Goal: Task Accomplishment & Management: Manage account settings

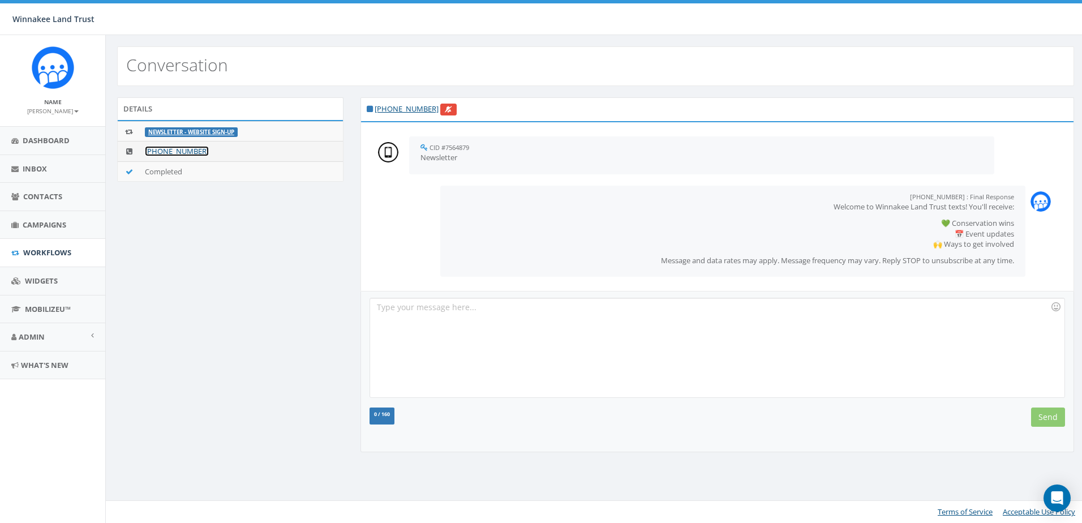
click at [166, 149] on link "+1 833-773-5454" at bounding box center [177, 151] width 64 height 10
click at [399, 111] on link "+1 845-702-0339" at bounding box center [407, 109] width 64 height 10
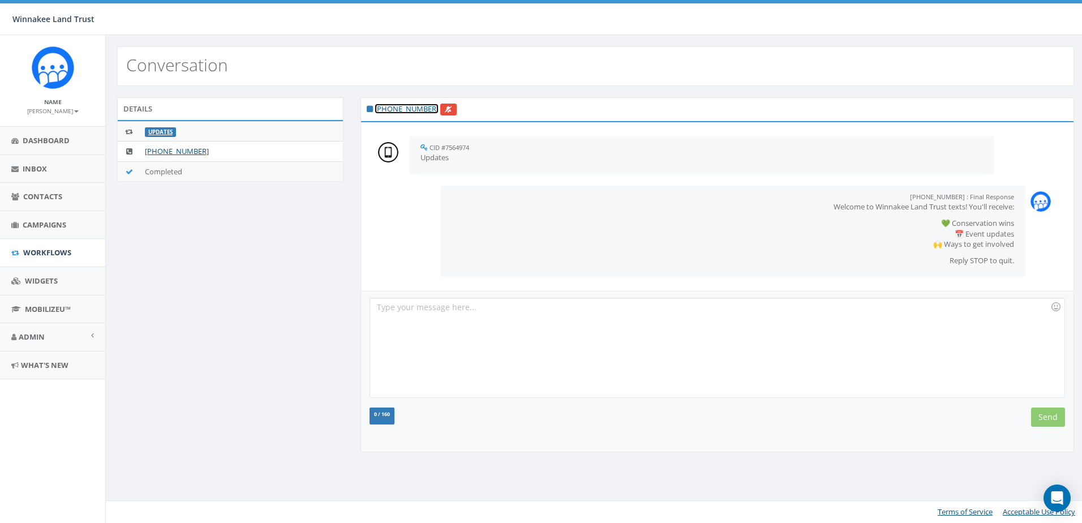
click at [412, 108] on link "+1 914-474-7519" at bounding box center [407, 109] width 64 height 10
click at [389, 108] on link "[PHONE_NUMBER]" at bounding box center [407, 109] width 64 height 10
click at [412, 108] on link "[PHONE_NUMBER]" at bounding box center [407, 109] width 64 height 10
click at [400, 107] on link "+1 504-373-4610" at bounding box center [407, 109] width 64 height 10
click at [414, 109] on link "+1 845-394-8086" at bounding box center [407, 109] width 64 height 10
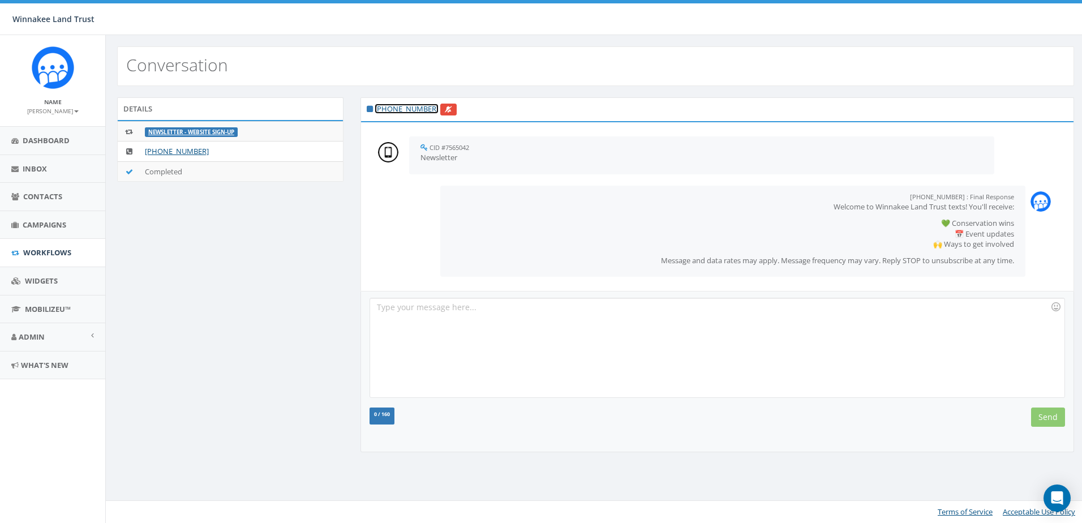
click at [391, 105] on link "+1 843-729-1301" at bounding box center [407, 109] width 64 height 10
click at [412, 104] on link "+1 845-594-3122" at bounding box center [407, 109] width 64 height 10
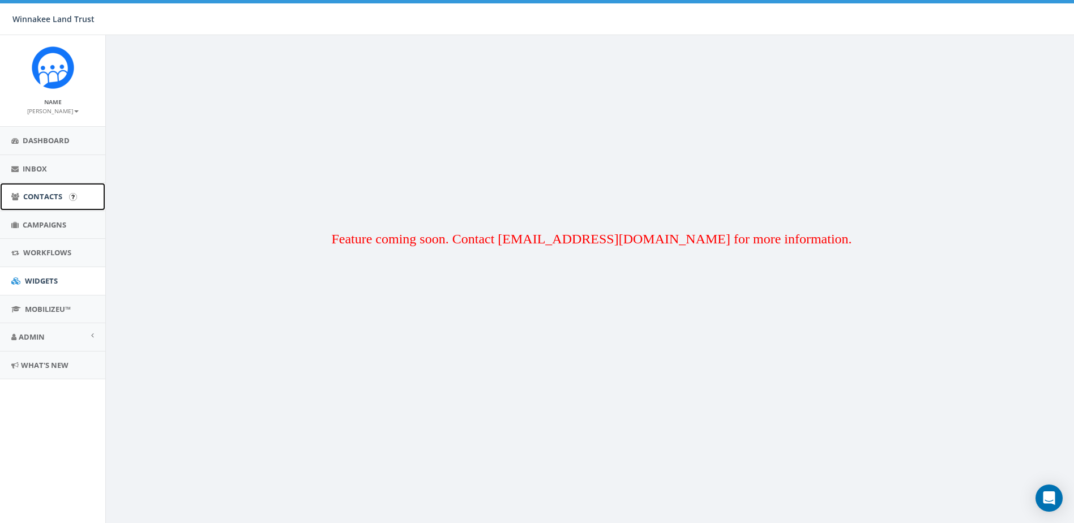
click at [28, 198] on span "Contacts" at bounding box center [42, 196] width 39 height 10
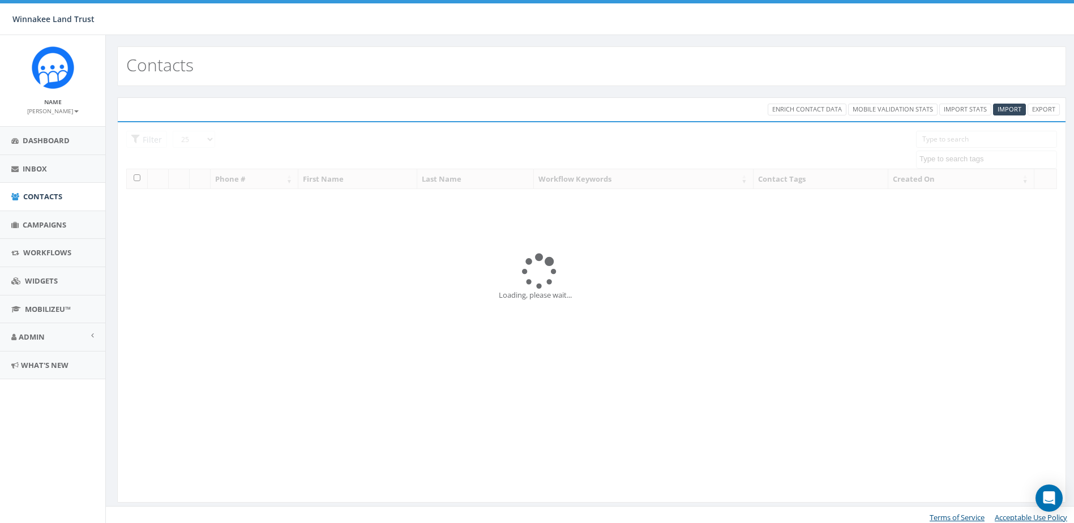
select select
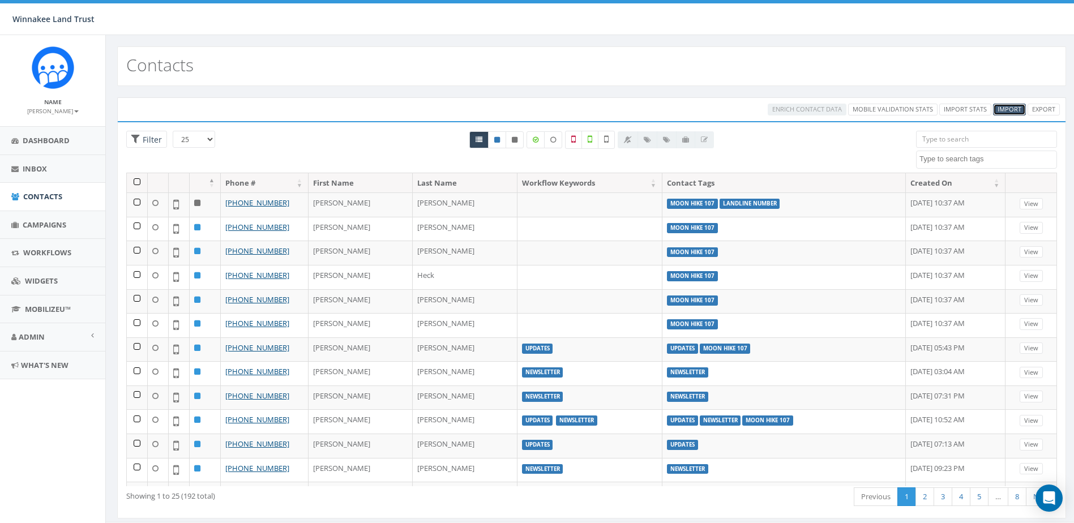
click at [1011, 108] on span "Import" at bounding box center [1009, 109] width 24 height 8
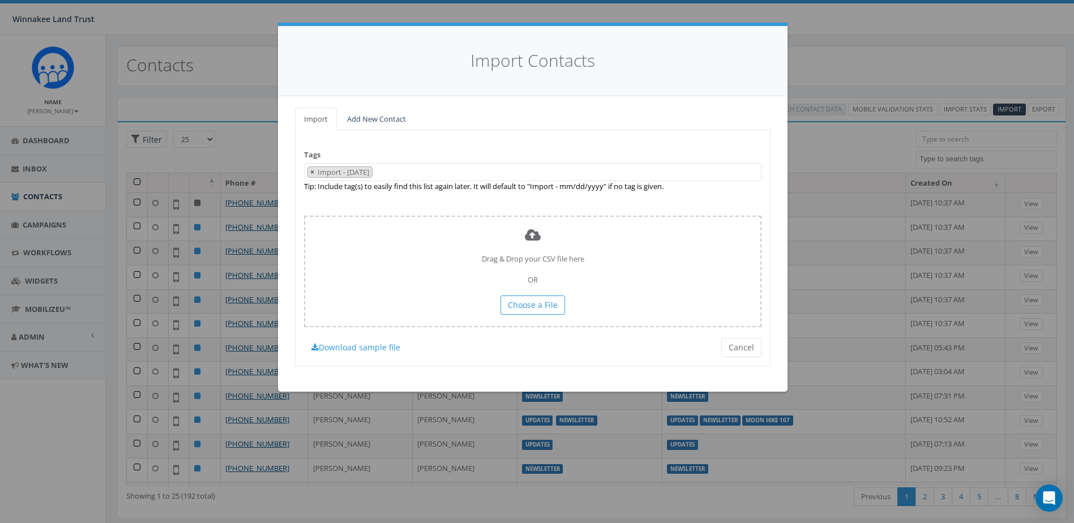
click at [311, 174] on span "×" at bounding box center [312, 172] width 4 height 10
select select
click at [388, 121] on link "Add New Contact" at bounding box center [376, 119] width 77 height 23
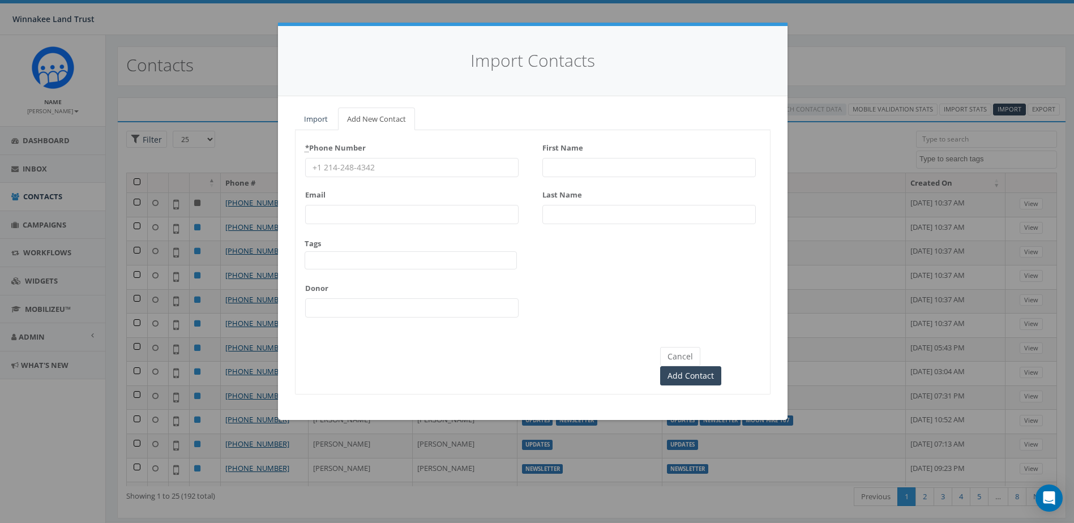
click at [380, 161] on input "* Phone Number" at bounding box center [411, 167] width 213 height 19
paste input "Petralia"
type input "Petralia"
click at [586, 215] on input "Last Name" at bounding box center [648, 214] width 213 height 19
paste input "Petralia"
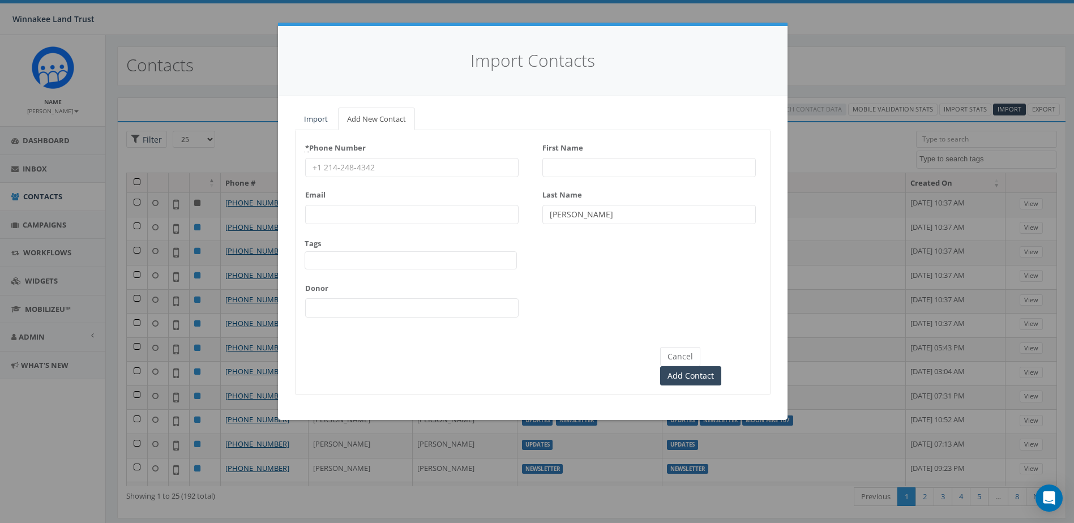
type input "Petralia"
click at [562, 169] on input "First Name" at bounding box center [648, 167] width 213 height 19
paste input "Mike"
type input "Mike"
click at [421, 163] on input "* Phone Number" at bounding box center [411, 167] width 213 height 19
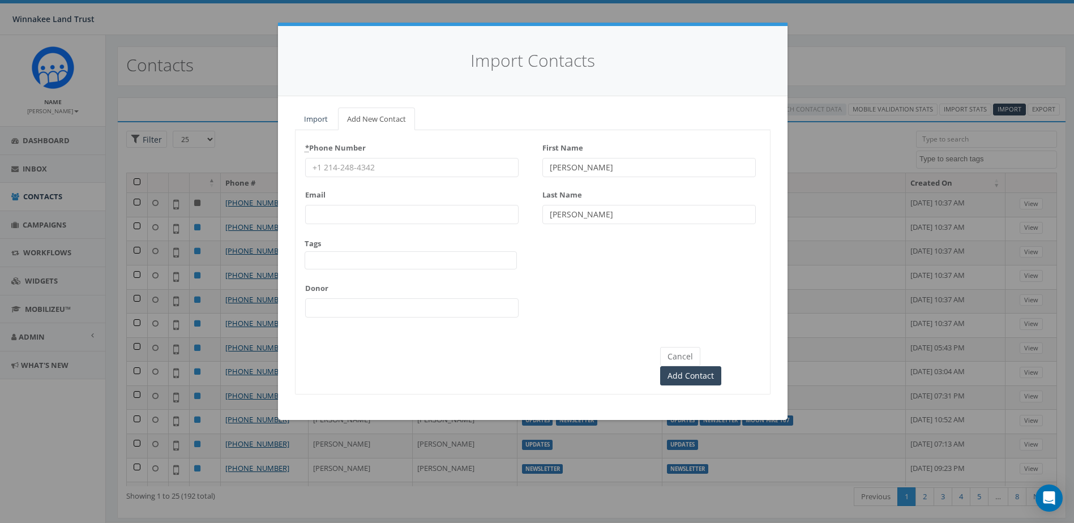
paste input "516-383-5676"
type input "516-383-5676"
click at [416, 260] on span at bounding box center [411, 260] width 212 height 18
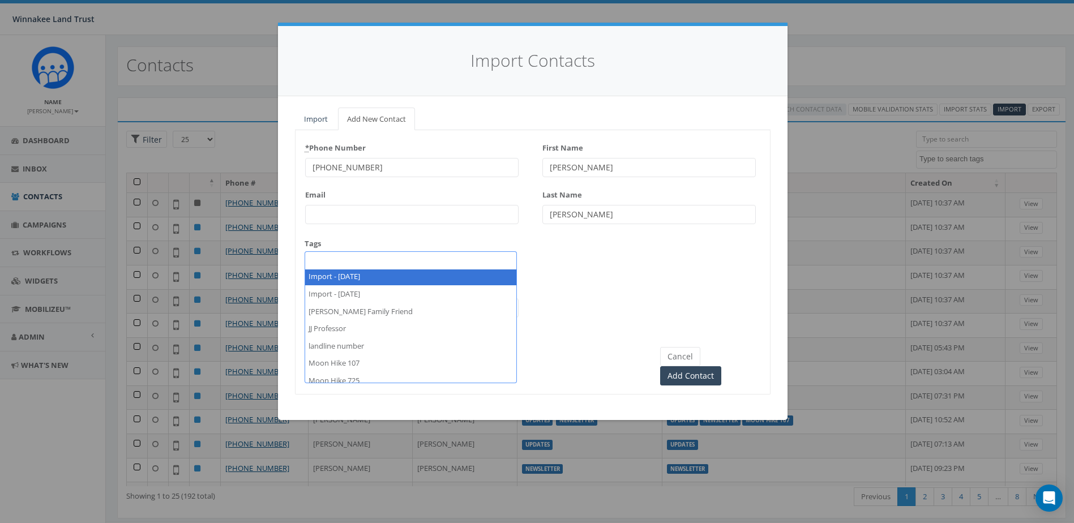
click at [579, 280] on div "* Phone Number 516-383-5676 Email Tags 2025/07/01 Barn Tour 25 BT Guidebook DP …" at bounding box center [532, 232] width 474 height 187
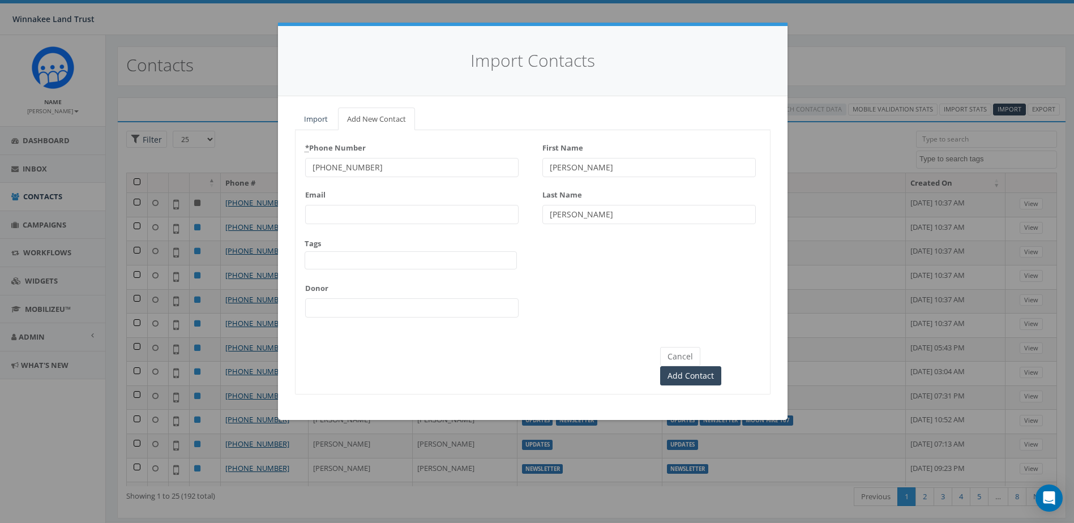
click at [470, 261] on span at bounding box center [411, 260] width 212 height 18
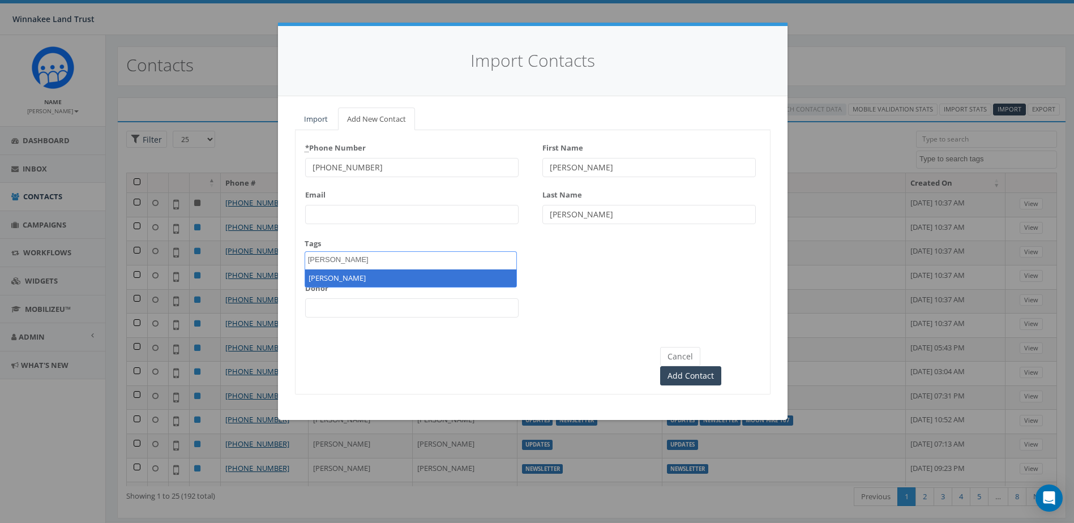
type textarea "Jenny Friend"
select select "Jenny Friend"
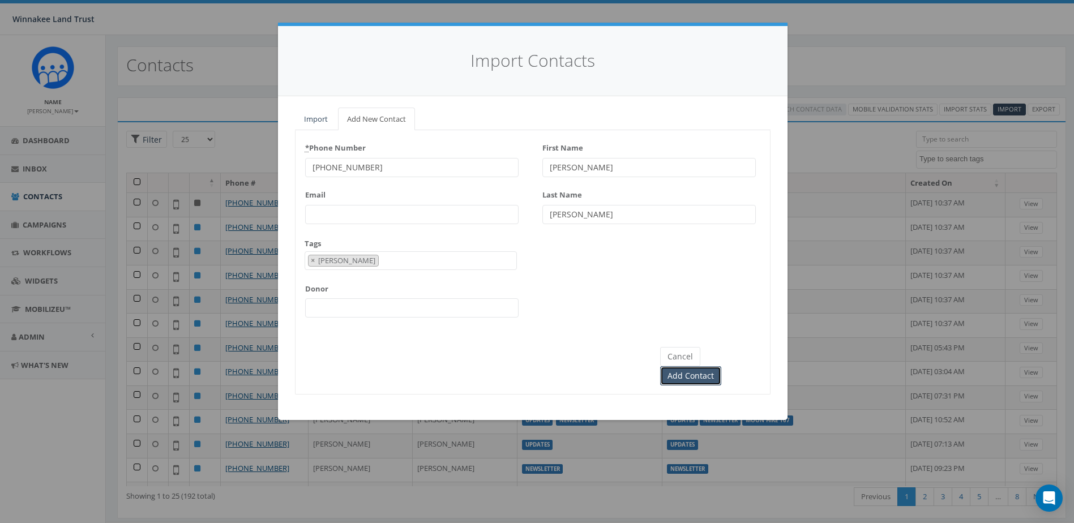
click at [721, 366] on input "Add Contact" at bounding box center [690, 375] width 61 height 19
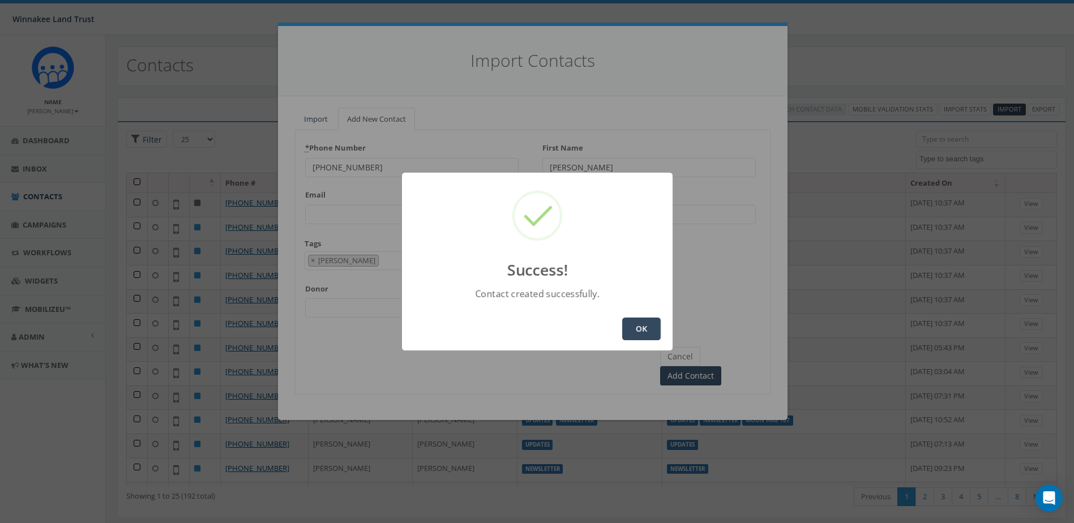
click at [650, 330] on button "OK" at bounding box center [641, 329] width 38 height 23
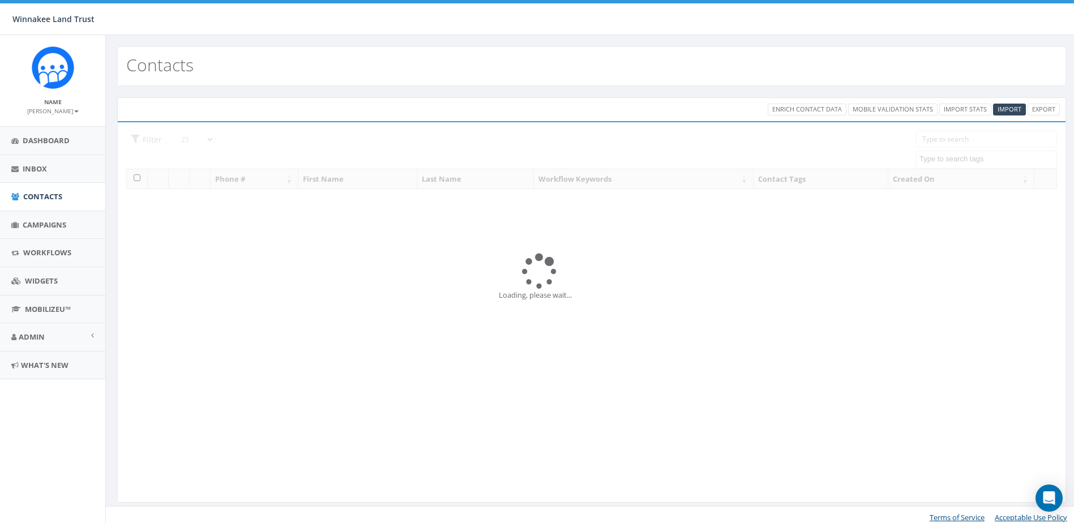
select select
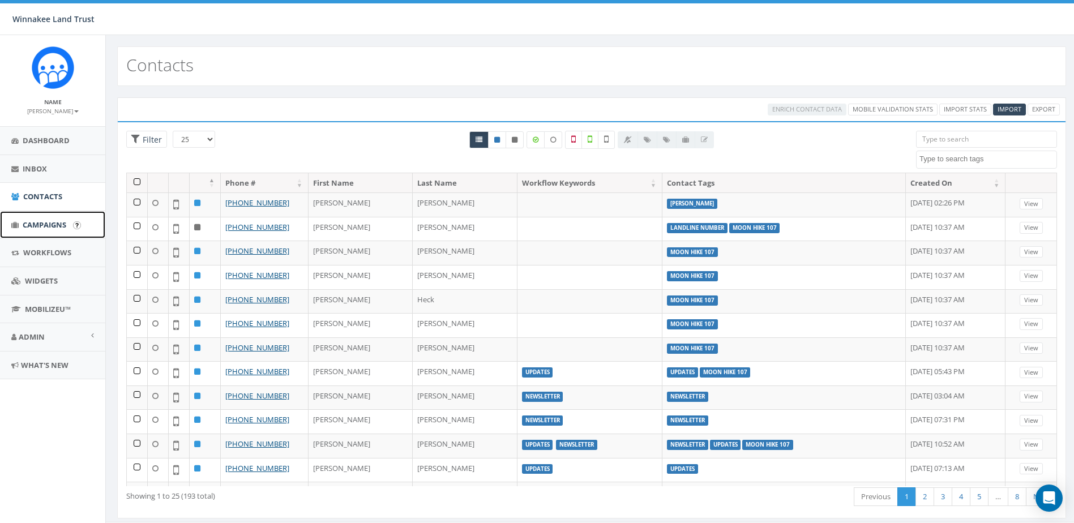
click at [42, 222] on span "Campaigns" at bounding box center [45, 225] width 44 height 10
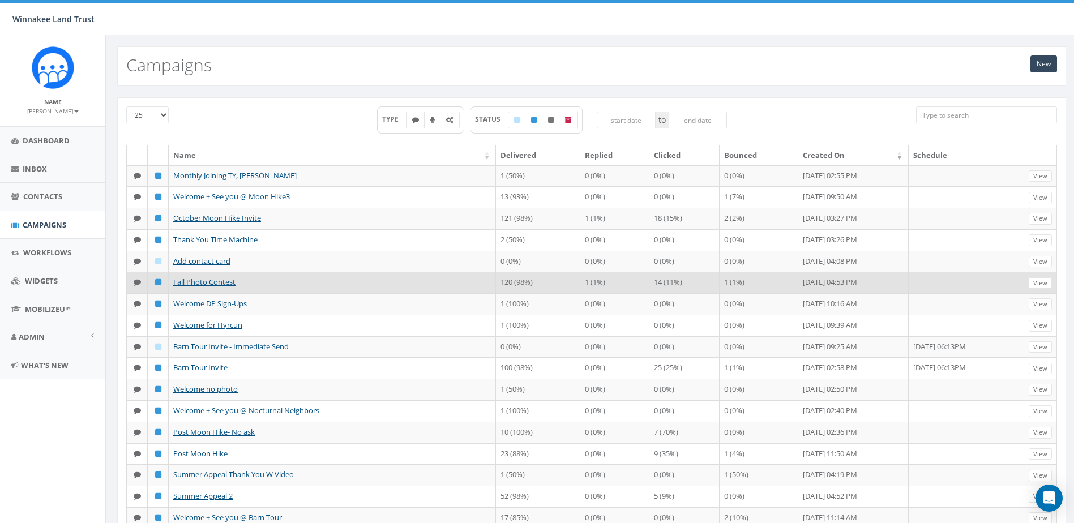
scroll to position [285, 0]
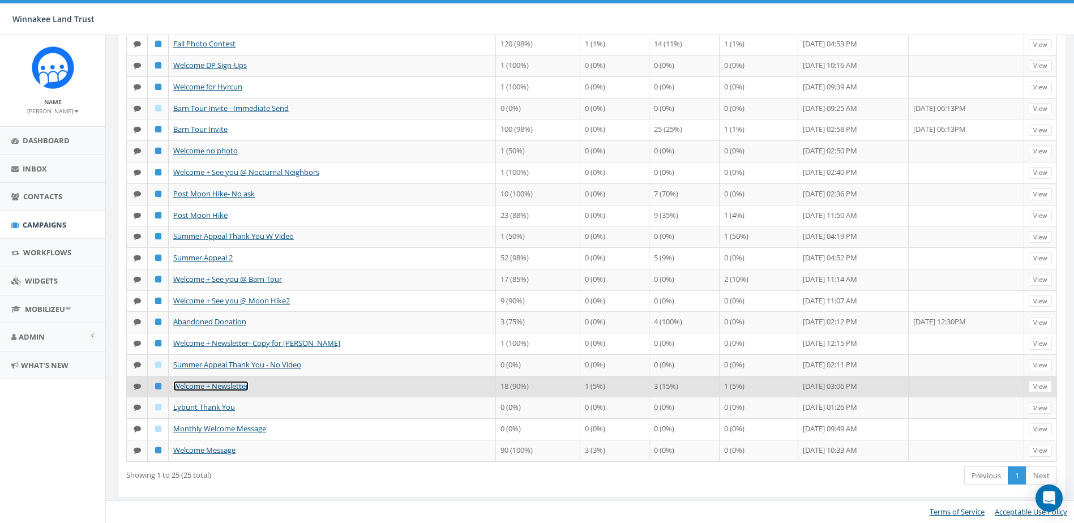
click at [228, 387] on link "Welcome + Newsletter" at bounding box center [210, 386] width 75 height 10
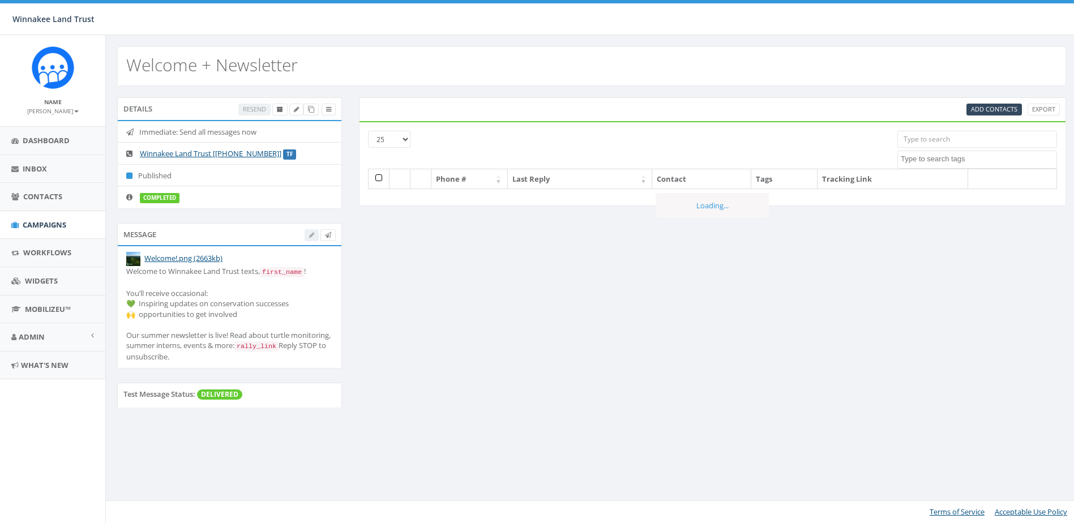
select select
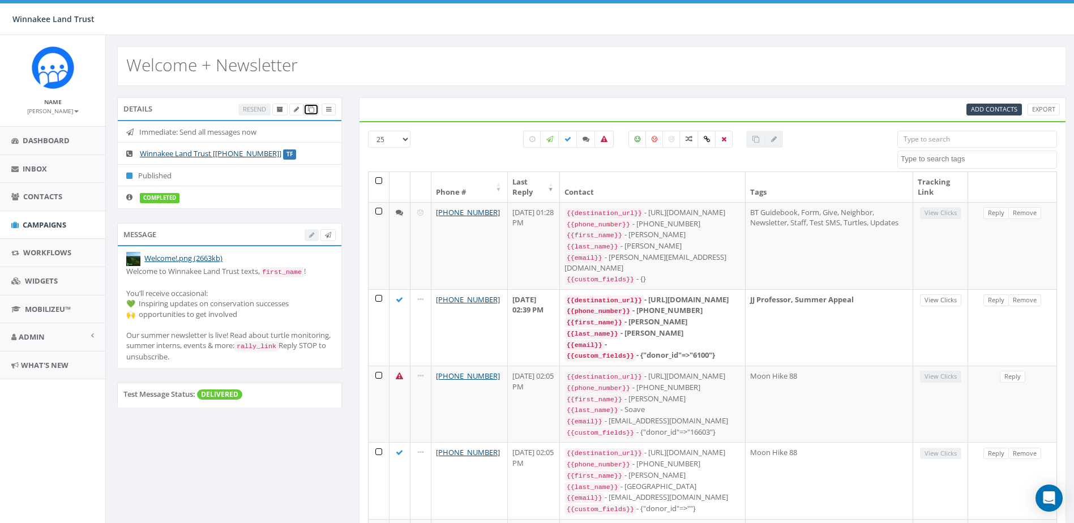
click at [312, 109] on icon at bounding box center [311, 109] width 6 height 6
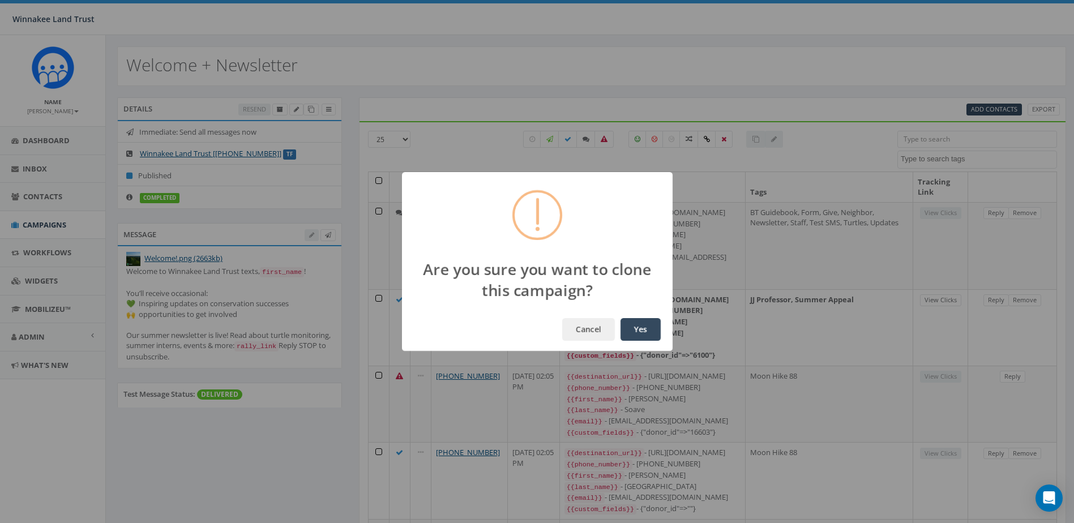
click at [635, 336] on button "Yes" at bounding box center [640, 329] width 40 height 23
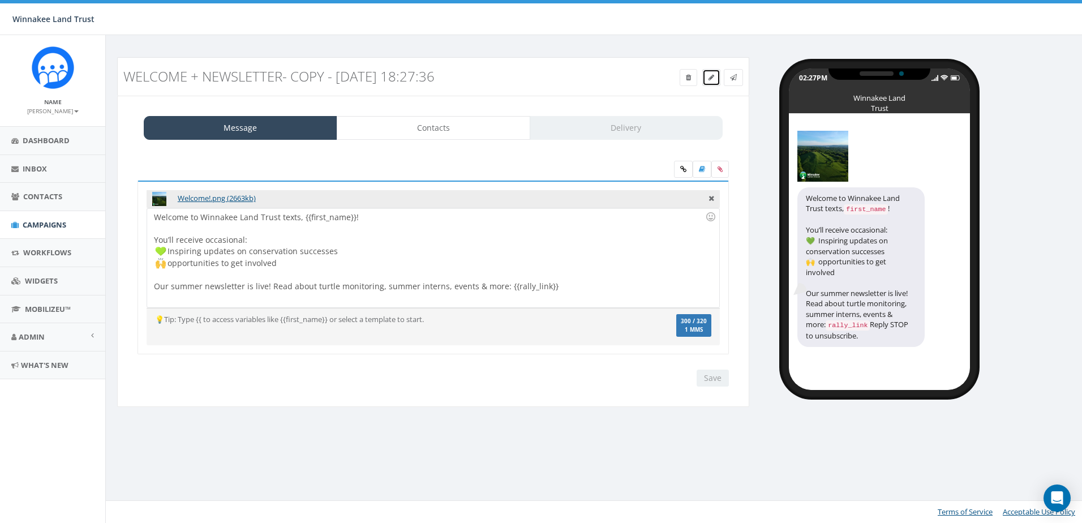
click at [712, 81] on span at bounding box center [712, 77] width 6 height 10
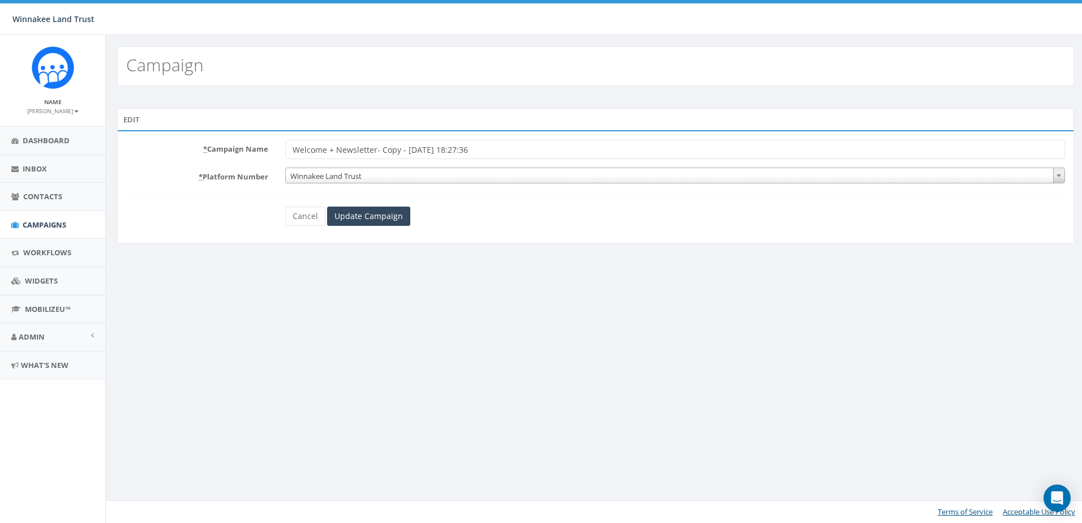
drag, startPoint x: 376, startPoint y: 152, endPoint x: 513, endPoint y: 152, distance: 137.5
click at [513, 152] on input "Welcome + Newsletter- Copy - 2025-10-06 18:27:36" at bounding box center [675, 149] width 780 height 19
type input "Welcome + Newsletter FALL"
click at [377, 221] on input "Update Campaign" at bounding box center [368, 216] width 83 height 19
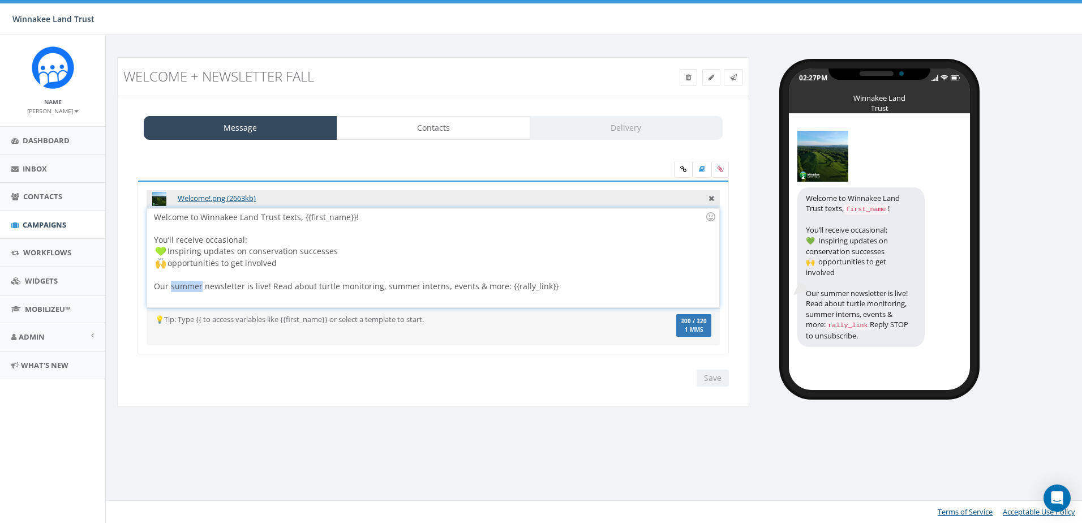
drag, startPoint x: 170, startPoint y: 289, endPoint x: 201, endPoint y: 287, distance: 31.2
click at [201, 287] on div "Welcome to Winnakee Land Trust texts, {{first_name}}! You’ll receive occasional…" at bounding box center [433, 257] width 572 height 99
drag, startPoint x: 293, startPoint y: 285, endPoint x: 448, endPoint y: 285, distance: 154.5
click at [448, 285] on div "Welcome to Winnakee Land Trust texts, {{first_name}}! You’ll receive occasional…" at bounding box center [433, 257] width 572 height 99
click at [681, 169] on icon at bounding box center [683, 169] width 6 height 7
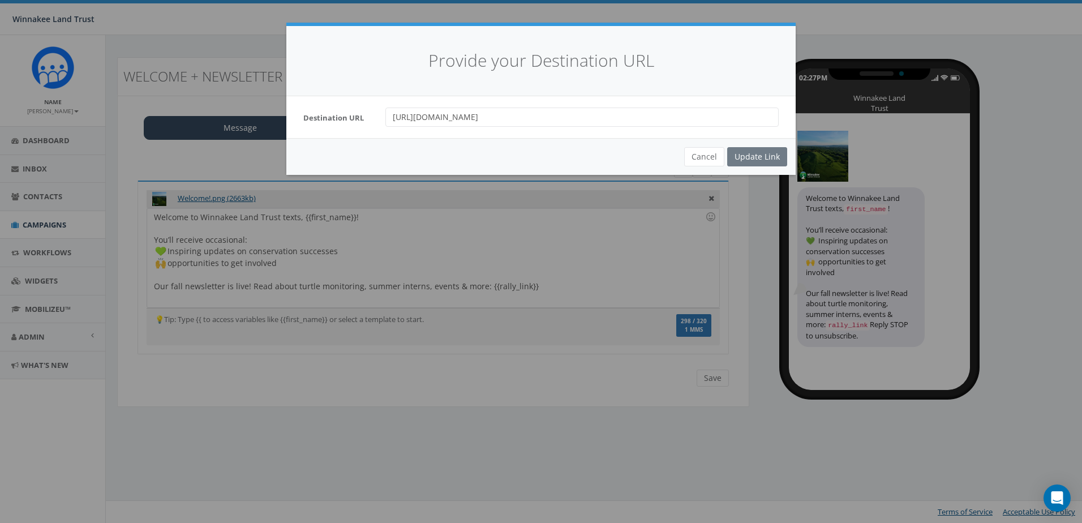
drag, startPoint x: 494, startPoint y: 123, endPoint x: 361, endPoint y: 123, distance: 133.0
click at [361, 123] on div "Destination URL [URL][DOMAIN_NAME]" at bounding box center [541, 117] width 492 height 19
paste input "[DOMAIN_NAME][URL]"
type input "[URL][DOMAIN_NAME]"
paste input "[URL][DOMAIN_NAME]"
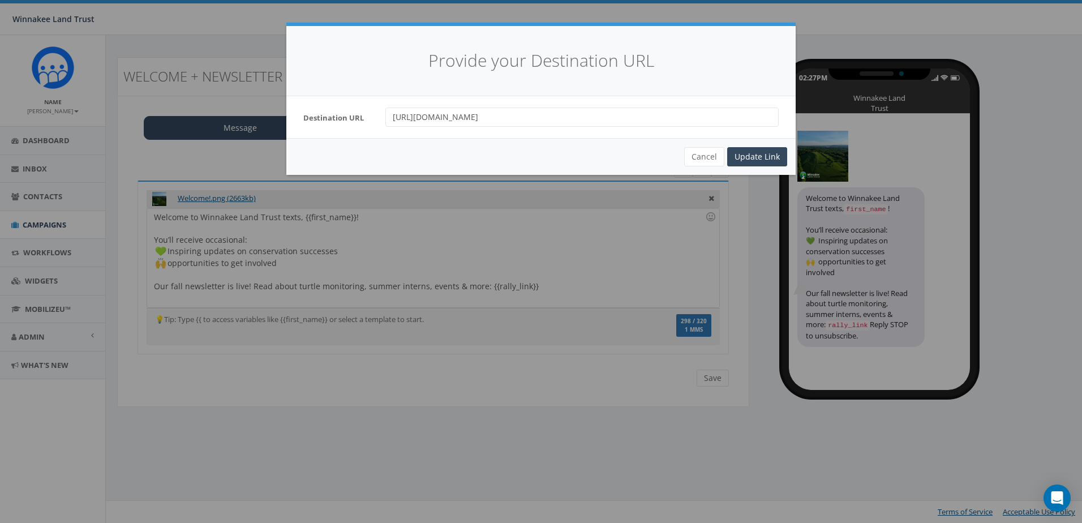
click at [408, 119] on input "[URL][DOMAIN_NAME]" at bounding box center [581, 117] width 393 height 19
type input "[URL][DOMAIN_NAME]"
click at [754, 158] on div "Update Link" at bounding box center [757, 156] width 60 height 19
